Goal: Information Seeking & Learning: Learn about a topic

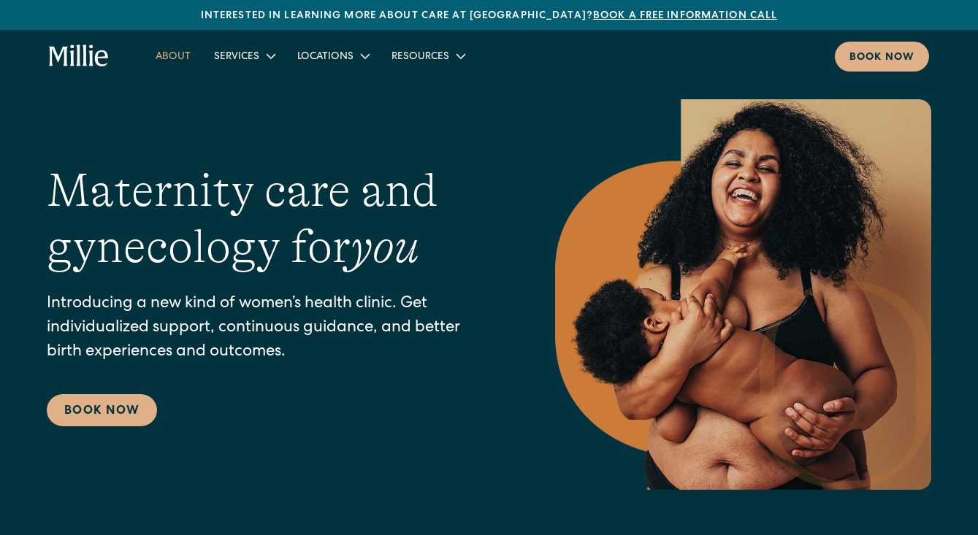
click at [180, 56] on link "About" at bounding box center [173, 56] width 58 height 24
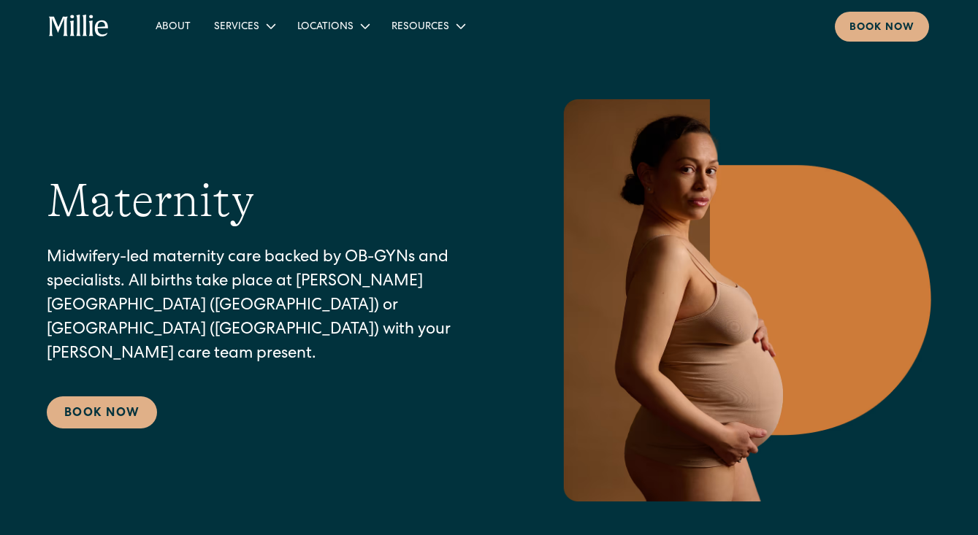
click at [172, 450] on div "Maternity Midwifery-led maternity care backed by OB-GYNs and specialists. All b…" at bounding box center [489, 300] width 885 height 402
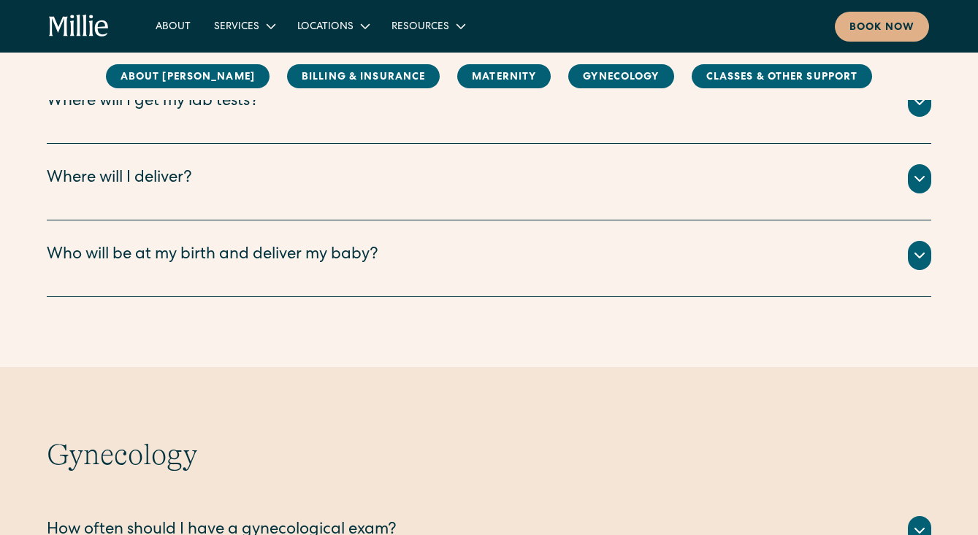
scroll to position [1806, 0]
